Goal: Task Accomplishment & Management: Use online tool/utility

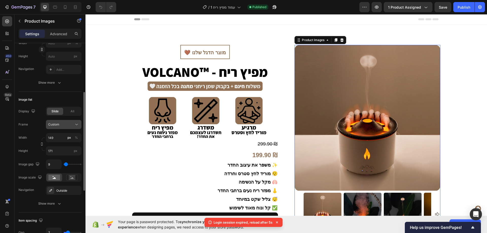
scroll to position [51, 0]
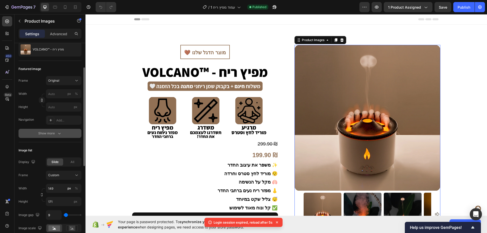
click at [53, 133] on div "Show more" at bounding box center [50, 133] width 24 height 5
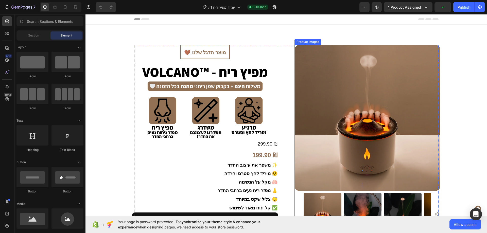
click at [305, 99] on img at bounding box center [367, 118] width 146 height 146
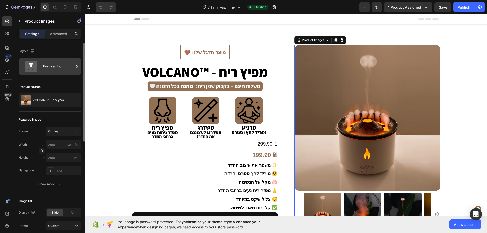
click at [62, 68] on div "Featured top" at bounding box center [58, 67] width 31 height 12
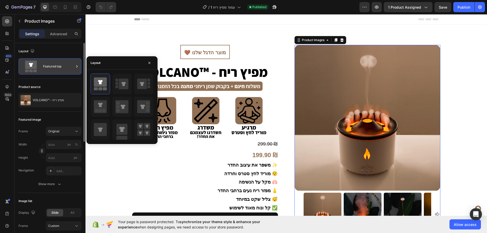
click at [62, 68] on div "Featured top" at bounding box center [58, 67] width 31 height 12
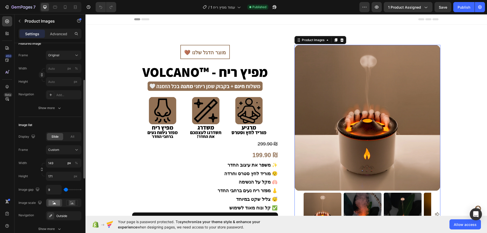
scroll to position [127, 0]
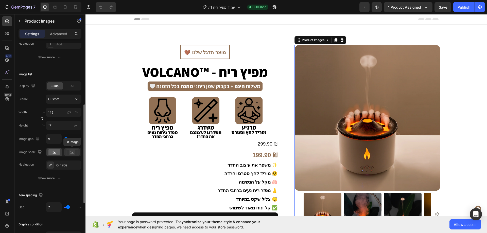
click at [71, 153] on icon at bounding box center [72, 153] width 3 height 2
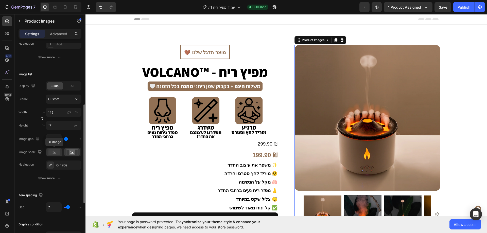
click at [55, 153] on icon at bounding box center [54, 153] width 3 height 2
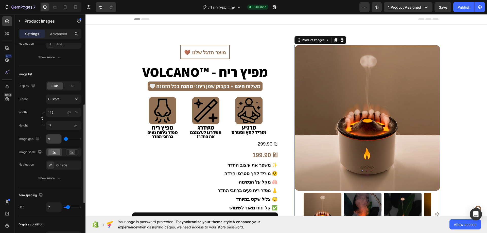
scroll to position [0, 0]
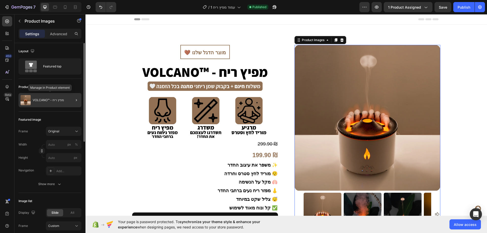
click at [54, 100] on p "VOLCANO™ - מפיץ ריח" at bounding box center [48, 100] width 31 height 4
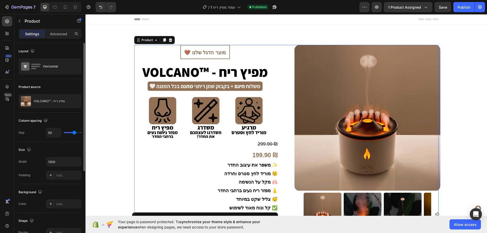
scroll to position [25, 0]
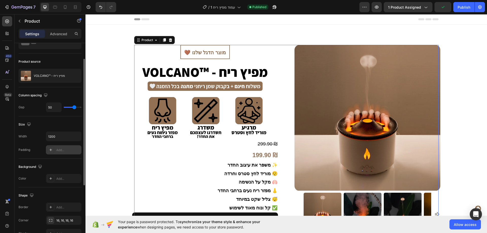
click at [62, 147] on div "Add..." at bounding box center [64, 149] width 36 height 9
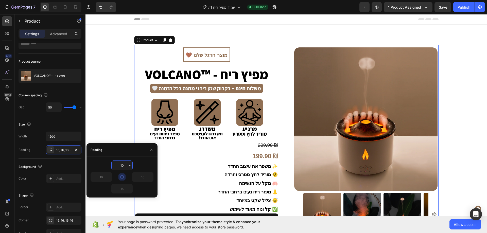
type input "1"
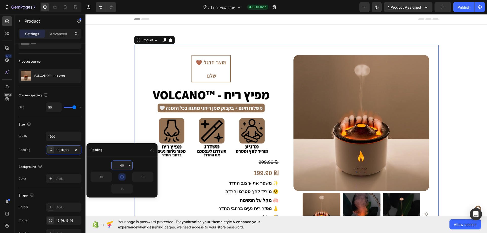
type input "4"
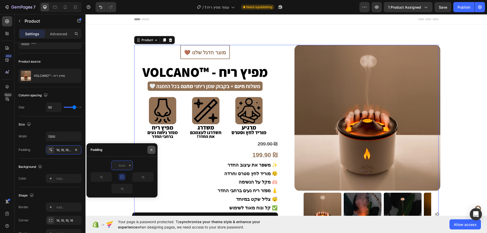
click at [150, 147] on button "button" at bounding box center [151, 150] width 8 height 8
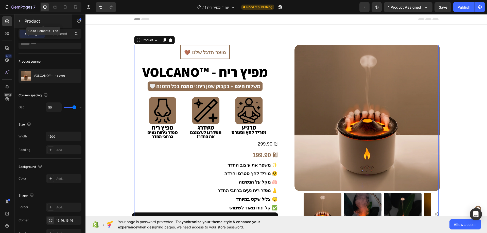
click at [30, 23] on p "Product" at bounding box center [46, 21] width 43 height 6
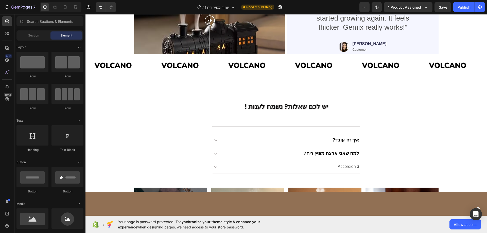
scroll to position [1116, 0]
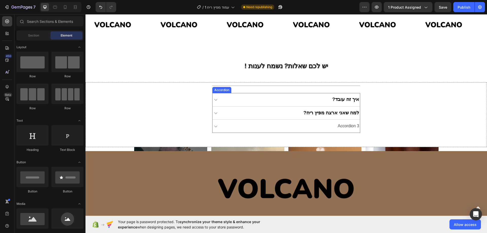
click at [311, 102] on div "איך זה עובד?" at bounding box center [291, 99] width 137 height 9
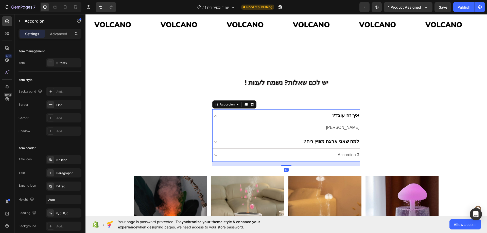
click at [289, 137] on div "למה שאני ארצה מפיץ ריח?" at bounding box center [291, 141] width 137 height 9
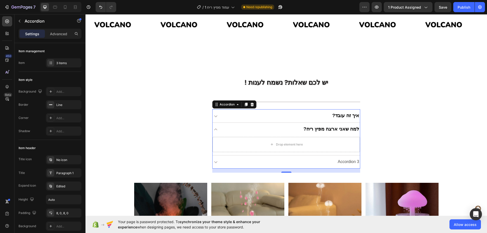
click at [315, 116] on div "איך זה עובד?" at bounding box center [291, 115] width 137 height 9
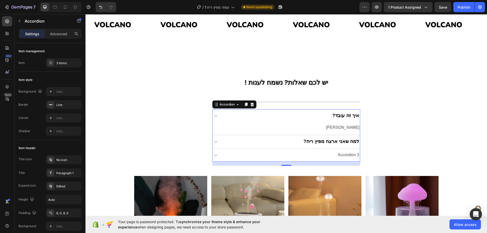
click at [296, 140] on div "למה שאני ארצה מפיץ ריח?" at bounding box center [291, 141] width 137 height 9
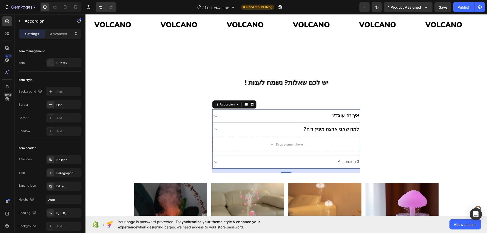
click at [306, 162] on div "Accordion 3" at bounding box center [291, 162] width 137 height 9
click at [61, 64] on div "3 items" at bounding box center [68, 63] width 24 height 5
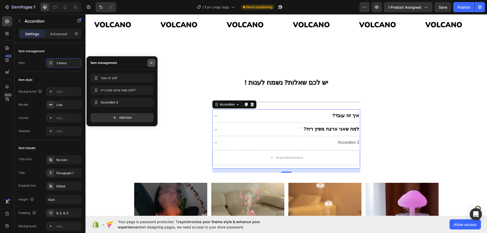
click at [151, 60] on button "button" at bounding box center [151, 63] width 8 height 8
